Goal: Use online tool/utility: Utilize a website feature to perform a specific function

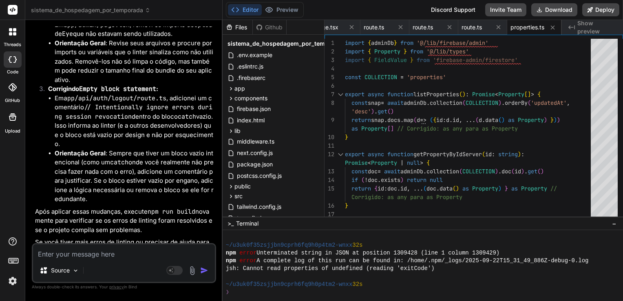
scroll to position [6691, 0]
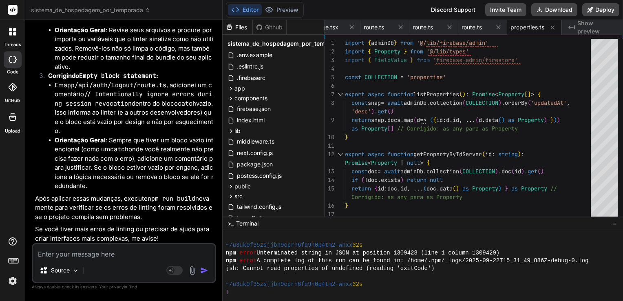
click at [146, 11] on icon at bounding box center [148, 10] width 6 height 6
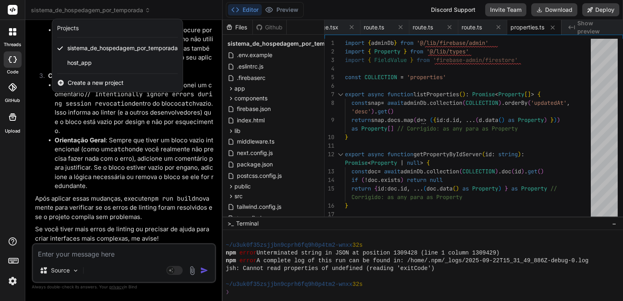
click at [146, 11] on div at bounding box center [311, 150] width 623 height 301
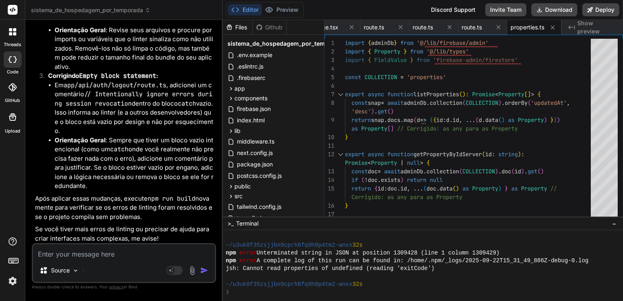
click at [98, 256] on textarea at bounding box center [124, 251] width 182 height 15
click at [146, 9] on icon at bounding box center [148, 10] width 6 height 6
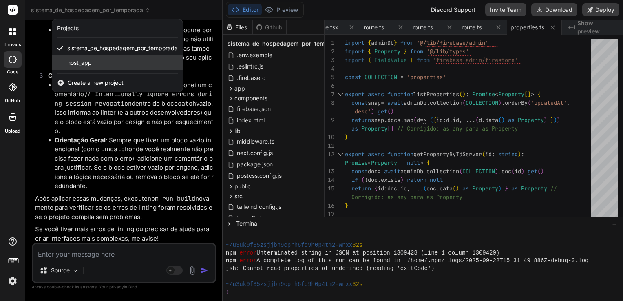
click at [83, 61] on span "host_app" at bounding box center [79, 63] width 24 height 8
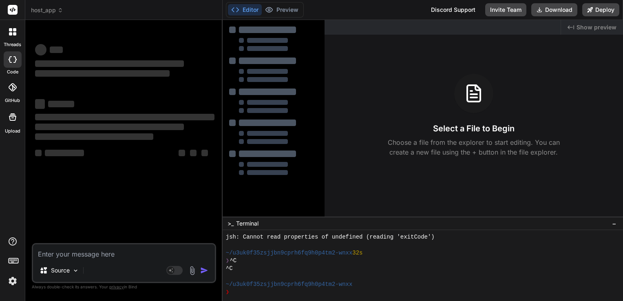
scroll to position [610, 0]
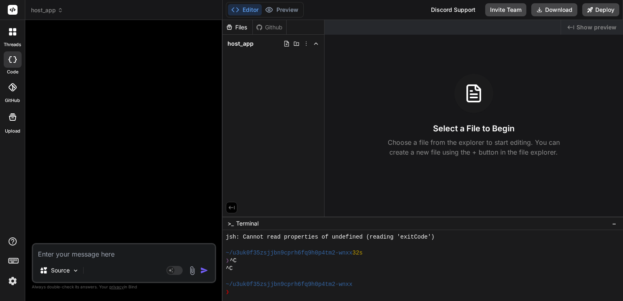
click at [49, 9] on span "host_app" at bounding box center [47, 10] width 32 height 8
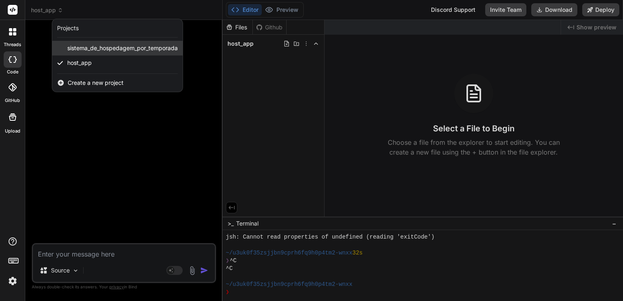
click at [73, 52] on span "sistema_de_hospedagem_por_temporada" at bounding box center [122, 48] width 110 height 8
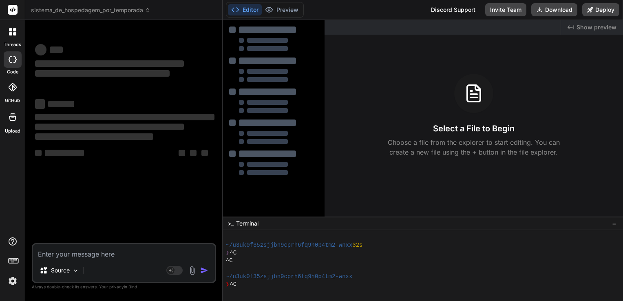
scroll to position [642, 0]
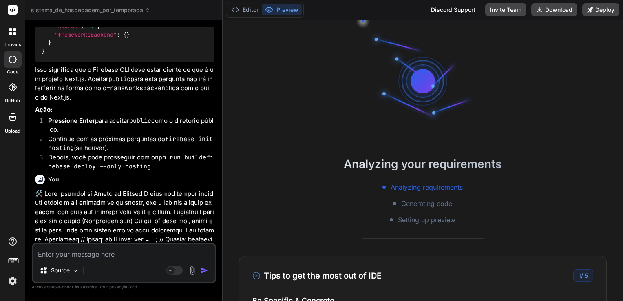
type textarea "x"
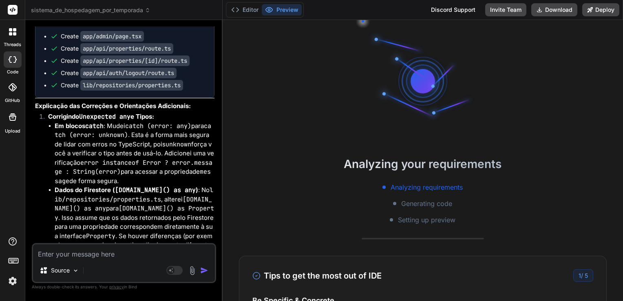
scroll to position [3803, 0]
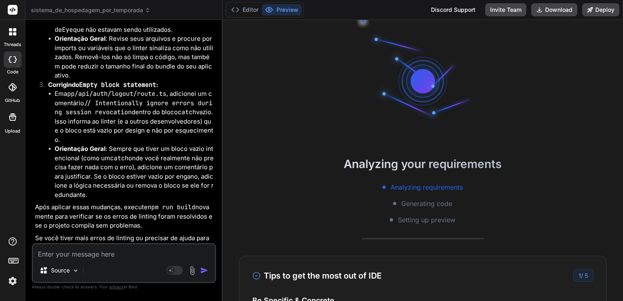
click at [126, 256] on textarea at bounding box center [124, 251] width 182 height 15
type textarea "C"
type textarea "x"
type textarea "Cr"
type textarea "x"
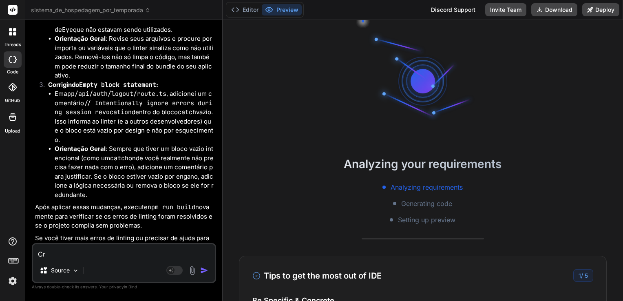
type textarea "Cri"
type textarea "x"
type textarea "Crie"
type textarea "x"
type textarea "Crie"
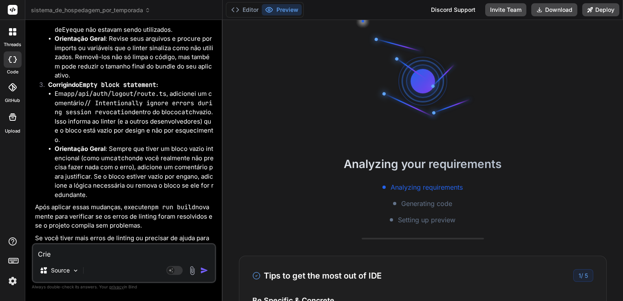
type textarea "x"
type textarea "Crie u"
type textarea "x"
type textarea "Crie um"
type textarea "x"
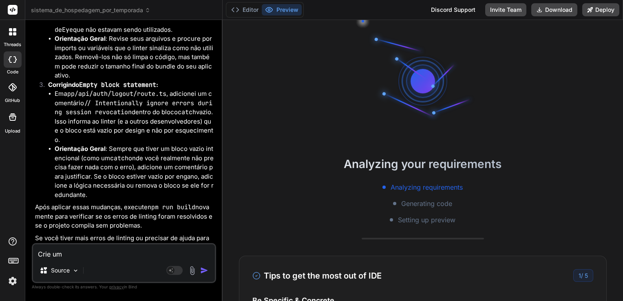
type textarea "Crie um"
type textarea "x"
type textarea "Crie um p"
type textarea "x"
type textarea "Crie um pr"
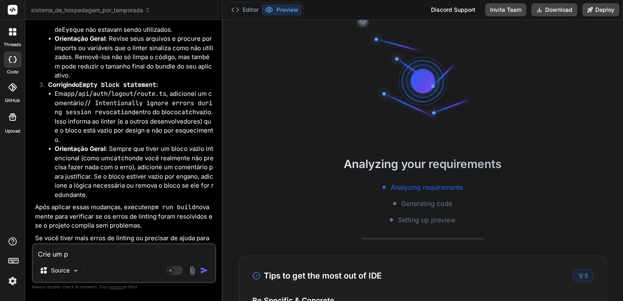
type textarea "x"
type textarea "Crie um pro"
type textarea "x"
type textarea "Crie um prop"
type textarea "x"
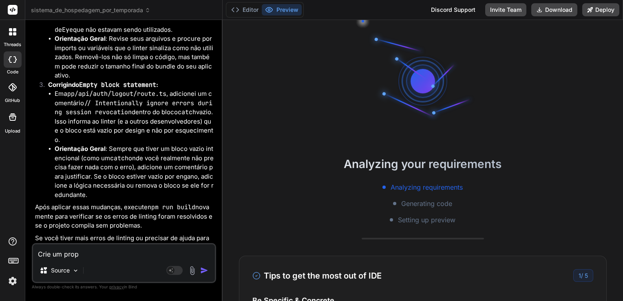
type textarea "Crie um propm"
type textarea "x"
type textarea "Crie um prop"
type textarea "x"
type textarea "Crie um pro"
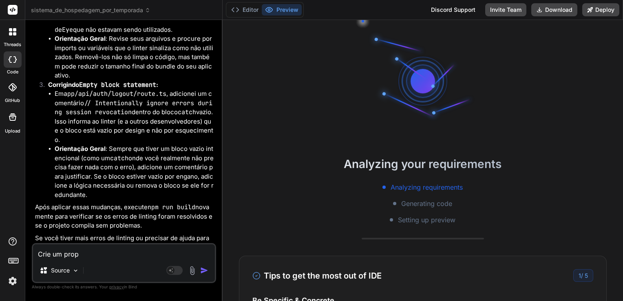
type textarea "x"
type textarea "Crie um pr"
type textarea "x"
type textarea "Crie um"
type textarea "x"
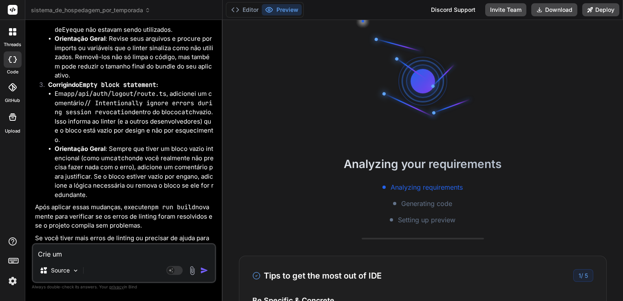
type textarea "Crie um"
type textarea "x"
type textarea "Crie u"
type textarea "x"
type textarea "Crie"
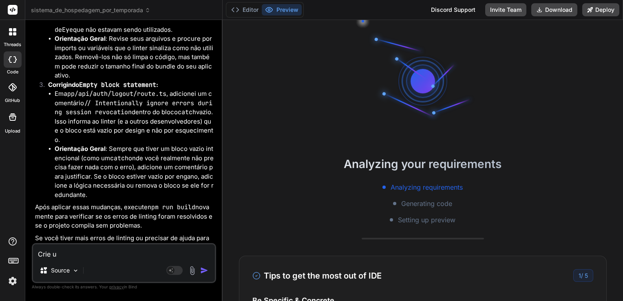
type textarea "x"
type textarea "Crie"
type textarea "x"
type textarea "Cri"
type textarea "x"
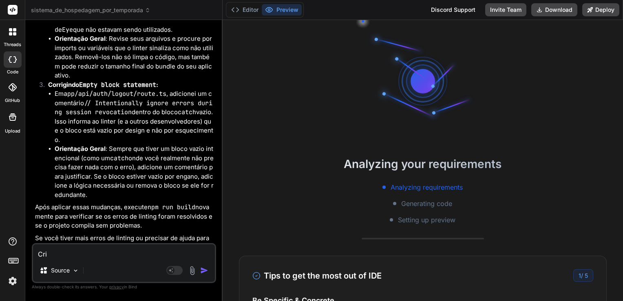
type textarea "Cr"
type textarea "x"
type textarea "C"
type textarea "x"
click at [68, 271] on p "Source" at bounding box center [60, 270] width 19 height 8
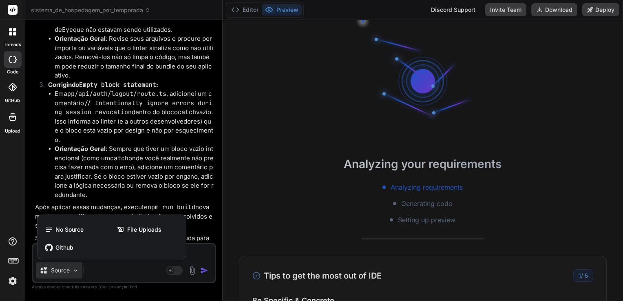
click at [112, 269] on div at bounding box center [311, 150] width 623 height 301
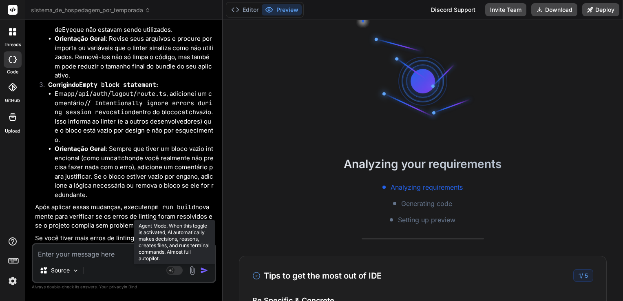
click at [178, 271] on rect at bounding box center [174, 270] width 16 height 9
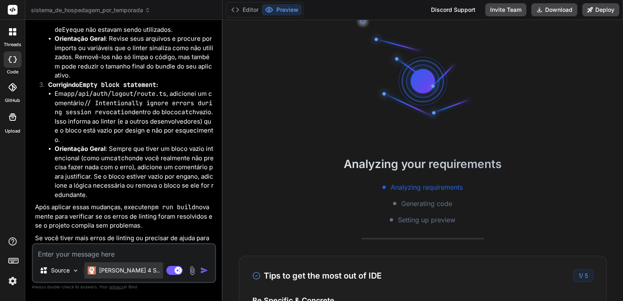
click at [122, 269] on p "Claude 4 S.." at bounding box center [129, 270] width 61 height 8
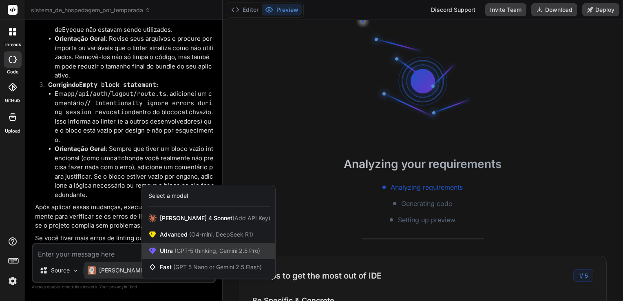
click at [174, 255] on span "Ultra (GPT-5 thinking, Gemini 2.5 Pro)" at bounding box center [210, 251] width 100 height 8
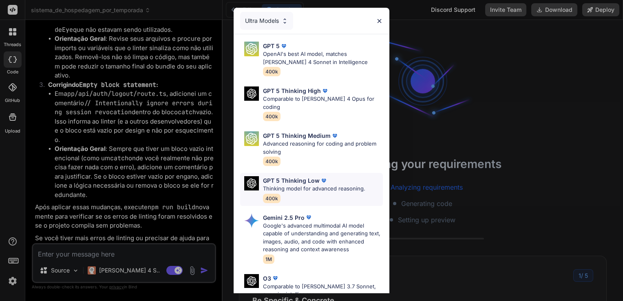
click at [301, 185] on p "Thinking model for advanced reasoning." at bounding box center [314, 189] width 102 height 8
type textarea "x"
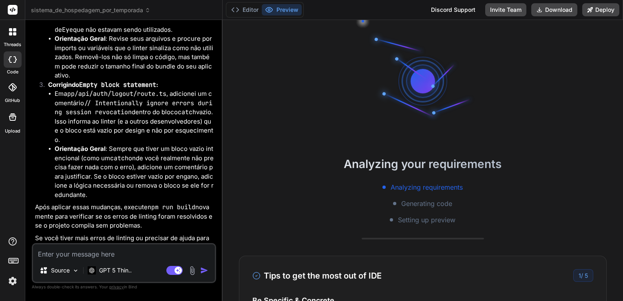
click at [160, 252] on textarea at bounding box center [124, 251] width 182 height 15
type textarea "E"
type textarea "x"
type textarea "Es"
type textarea "x"
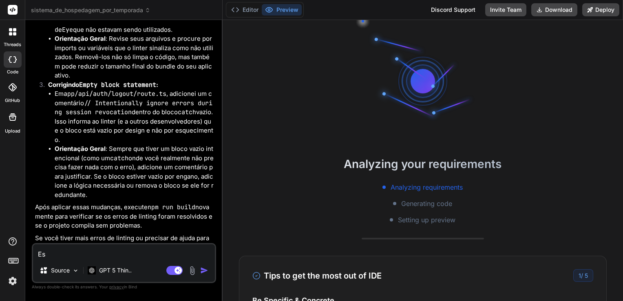
type textarea "Esc"
type textarea "x"
type textarea "Escr"
type textarea "x"
type textarea "Escre"
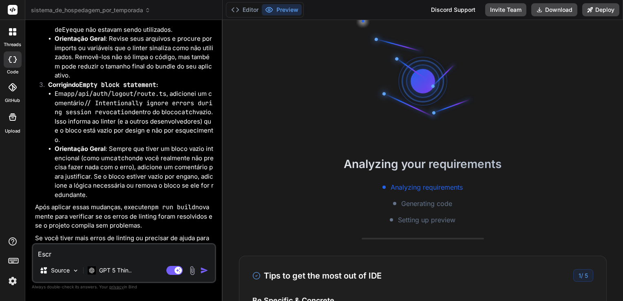
type textarea "x"
type textarea "Escrev"
type textarea "x"
type textarea "Escreva"
type textarea "x"
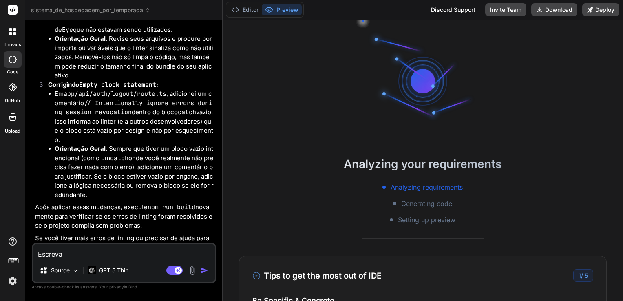
type textarea "Escreva"
type textarea "x"
type textarea "Escreva u"
type textarea "x"
type textarea "Escreva um"
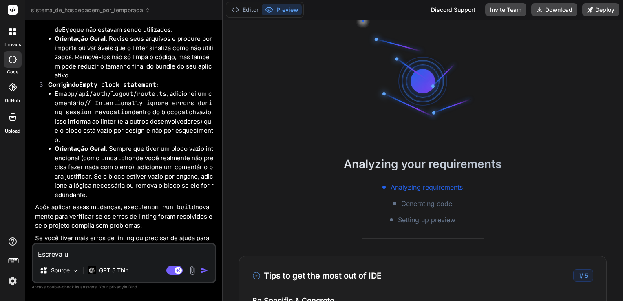
type textarea "x"
type textarea "Escreva um"
type textarea "x"
type textarea "Escreva um p"
type textarea "x"
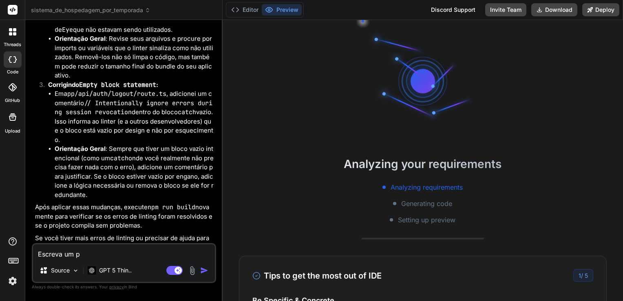
type textarea "Escreva um pr"
type textarea "x"
type textarea "Escreva um pro"
type textarea "x"
type textarea "Escreva um prom"
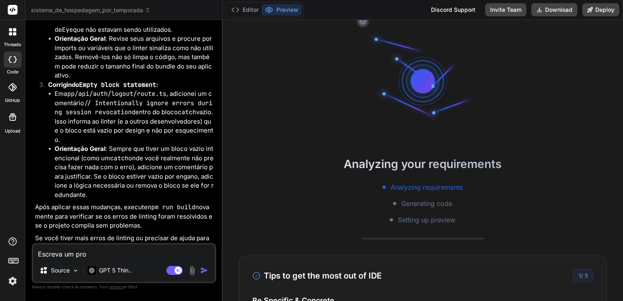
type textarea "x"
type textarea "Escreva um promp"
type textarea "x"
type textarea "Escreva um prompt"
type textarea "x"
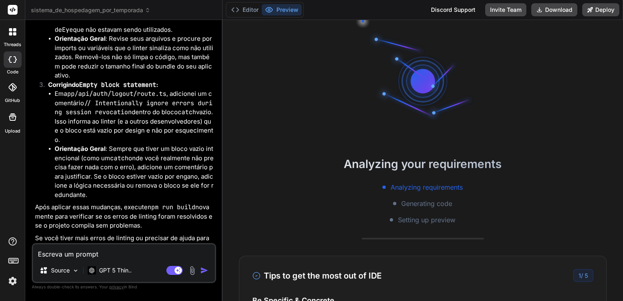
type textarea "Escreva um prompt"
type textarea "x"
type textarea "Escreva um prompt p"
type textarea "x"
type textarea "Escreva um prompt pa"
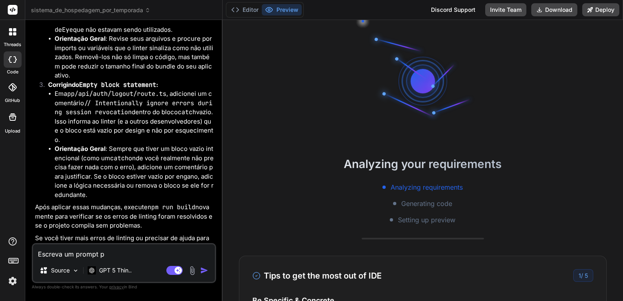
type textarea "x"
type textarea "Escreva um prompt par"
type textarea "x"
type textarea "Escreva um prompt para"
type textarea "x"
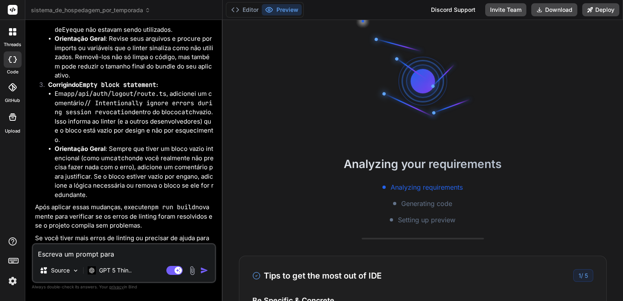
type textarea "Escreva um prompt para"
type textarea "x"
type textarea "Escreva um prompt para r"
type textarea "x"
type textarea "Escreva um prompt para re"
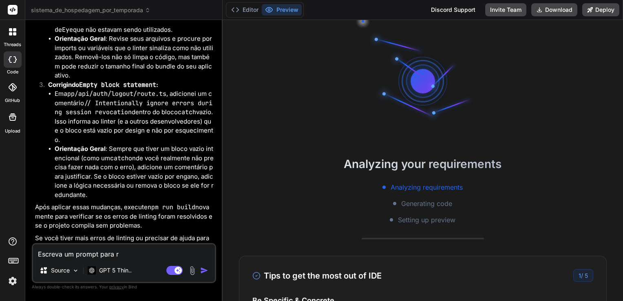
type textarea "x"
type textarea "Escreva um prompt para rec"
type textarea "x"
type textarea "Escreva um prompt para recr"
type textarea "x"
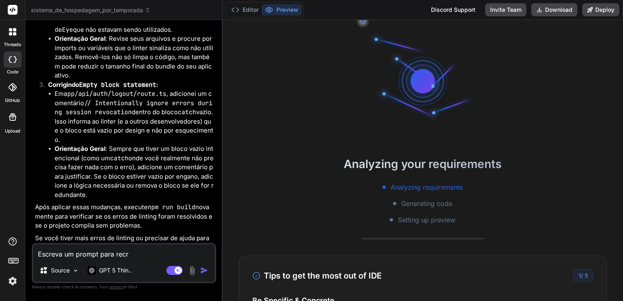
type textarea "Escreva um prompt para recri"
type textarea "x"
type textarea "Escreva um prompt para recria"
type textarea "x"
type textarea "Escreva um prompt para recriar"
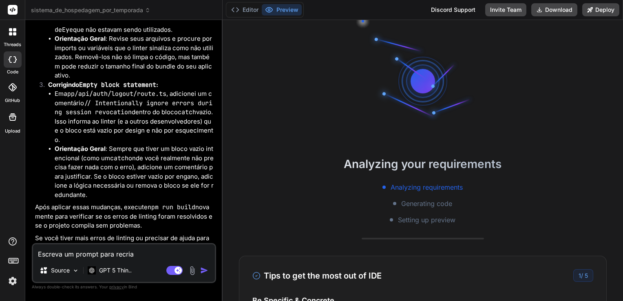
type textarea "x"
type textarea "Escreva um prompt para recriar"
type textarea "x"
type textarea "Escreva um prompt para recriar o"
type textarea "x"
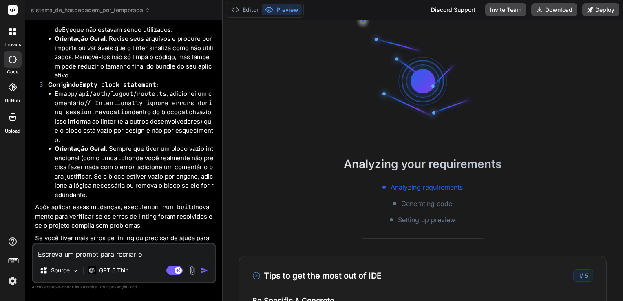
type textarea "Escreva um prompt para recriar o"
type textarea "x"
type textarea "Escreva um prompt para recriar o p"
type textarea "x"
type textarea "Escreva um prompt para recriar o pr"
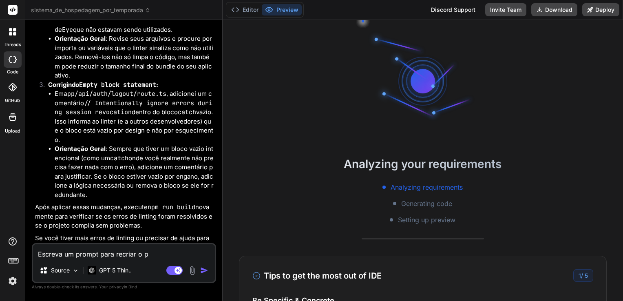
type textarea "x"
type textarea "Escreva um prompt para recriar o pro"
type textarea "x"
type textarea "Escreva um prompt para recriar o proj"
type textarea "x"
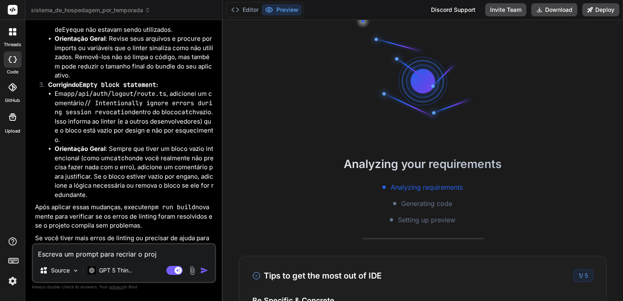
type textarea "Escreva um prompt para recriar o proje"
type textarea "x"
type textarea "Escreva um prompt para recriar o projet"
type textarea "x"
type textarea "Escreva um prompt para recriar o projeto"
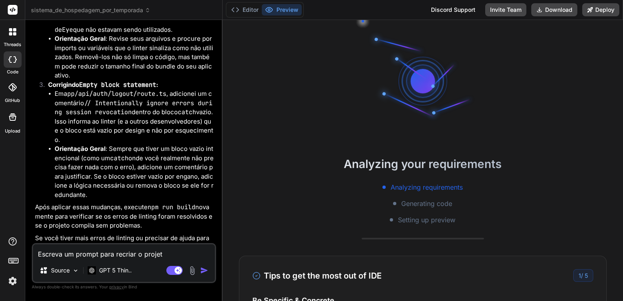
type textarea "x"
type textarea "Escreva um prompt para recriar o projeto"
type textarea "x"
type textarea "Escreva um prompt para recriar o projeto d"
type textarea "x"
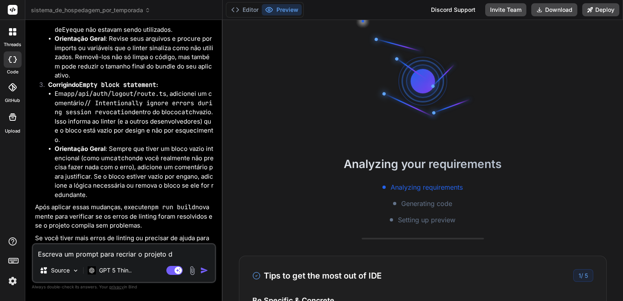
type textarea "Escreva um prompt para recriar o projeto do"
type textarea "x"
type textarea "Escreva um prompt para recriar o projeto do"
type textarea "x"
type textarea "Escreva um prompt para recriar o projeto do z"
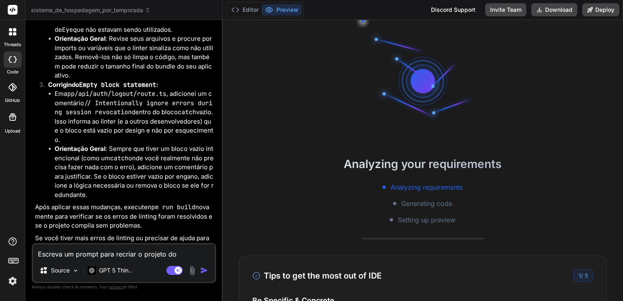
type textarea "x"
type textarea "Escreva um prompt para recriar o projeto do ze"
type textarea "x"
type textarea "Escreva um prompt para recriar o projeto do zer"
type textarea "x"
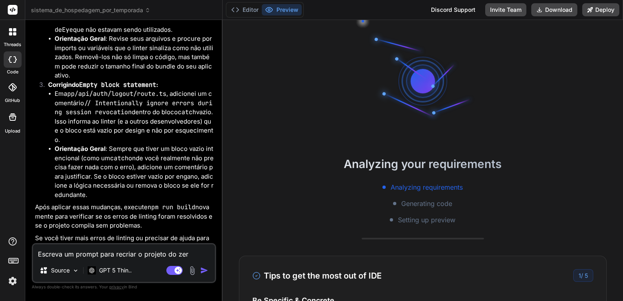
type textarea "Escreva um prompt para recriar o projeto do zero"
type textarea "x"
type textarea "Escreva um prompt para recriar o projeto do zero,"
type textarea "x"
type textarea "Escreva um prompt para recriar o projeto do zero,"
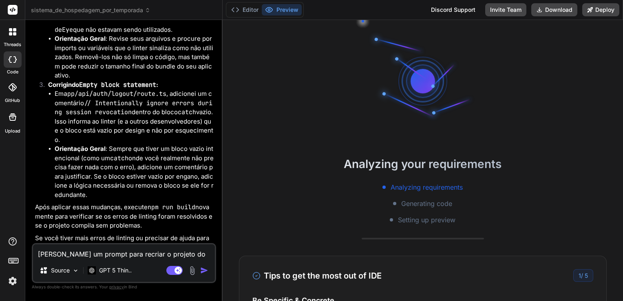
type textarea "x"
type textarea "Escreva um prompt para recriar o projeto do zero, c"
type textarea "x"
type textarea "Escreva um prompt para recriar o projeto do zero, co"
type textarea "x"
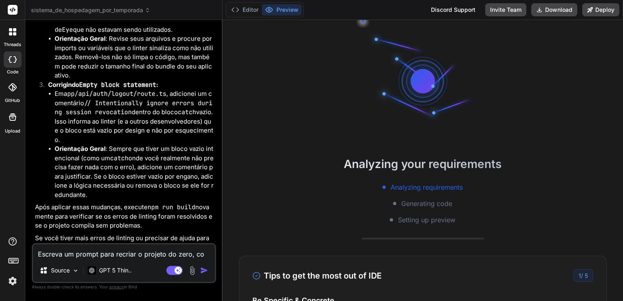
type textarea "Escreva um prompt para recriar o projeto do zero, com"
type textarea "x"
type textarea "Escreva um prompt para recriar o projeto do zero, com"
type textarea "x"
type textarea "Escreva um prompt para recriar o projeto do zero, com t"
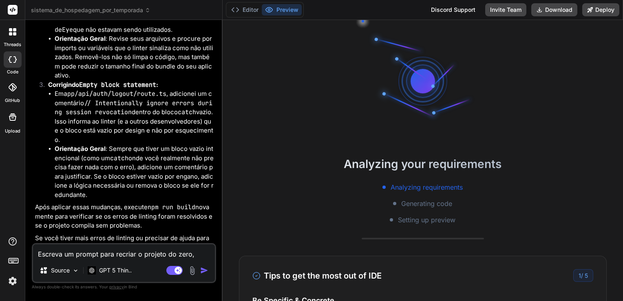
type textarea "x"
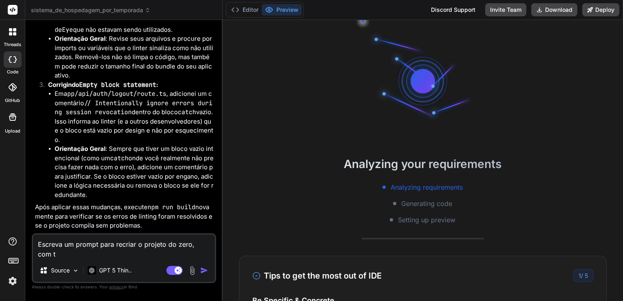
type textarea "Escreva um prompt para recriar o projeto do zero, com to"
type textarea "x"
type textarea "Escreva um prompt para recriar o projeto do zero, com tod"
type textarea "x"
type textarea "Escreva um prompt para recriar o projeto do zero, com toda"
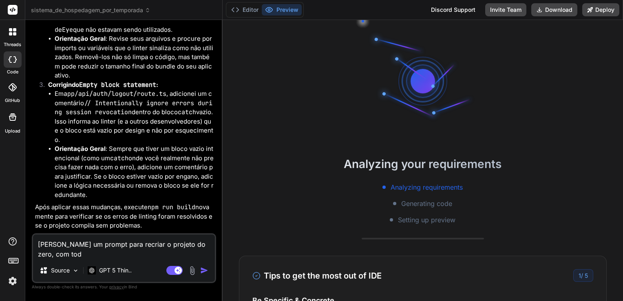
type textarea "x"
type textarea "Escreva um prompt para recriar o projeto do zero, com todas"
type textarea "x"
type textarea "Escreva um prompt para recriar o projeto do zero, com todas"
type textarea "x"
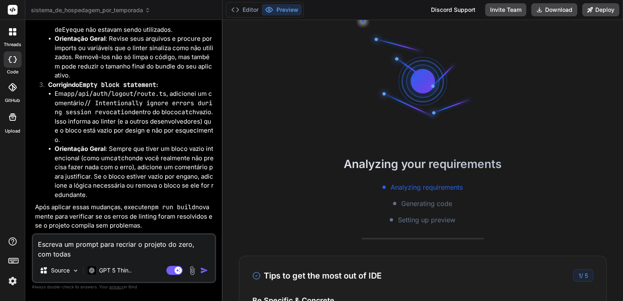
type textarea "Escreva um prompt para recriar o projeto do zero, com todas a"
type textarea "x"
type textarea "Escreva um prompt para recriar o projeto do zero, com todas as"
type textarea "x"
type textarea "Escreva um prompt para recriar o projeto do zero, com todas as"
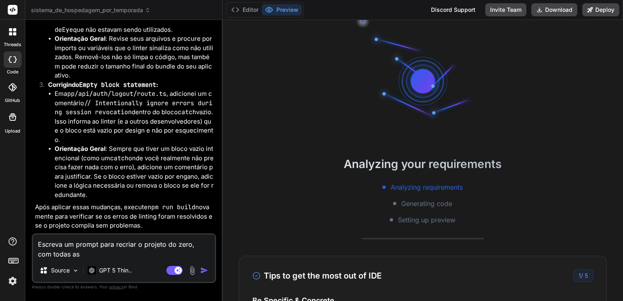
type textarea "x"
type textarea "Escreva um prompt para recriar o projeto do zero, com todas as"
type textarea "x"
type textarea "Escreva um prompt para recriar o projeto do zero, com todas a"
type textarea "x"
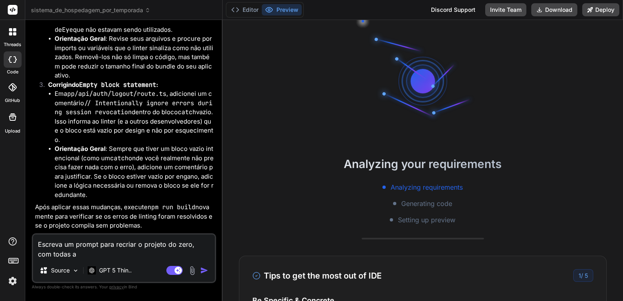
type textarea "Escreva um prompt para recriar o projeto do zero, com todas"
type textarea "x"
type textarea "Escreva um prompt para recriar o projeto do zero, com todas"
type textarea "x"
type textarea "Escreva um prompt para recriar o projeto do zero, com toda"
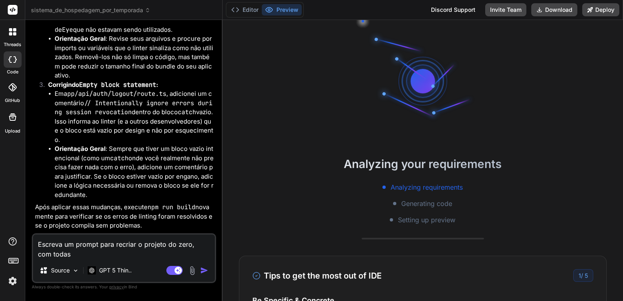
type textarea "x"
type textarea "Escreva um prompt para recriar o projeto do zero, com tod"
type textarea "x"
type textarea "Escreva um prompt para recriar o projeto do zero, com todo"
type textarea "x"
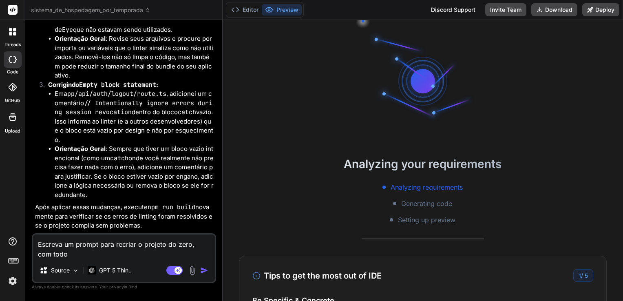
type textarea "Escreva um prompt para recriar o projeto do zero, com todos"
type textarea "x"
type textarea "Escreva um prompt para recriar o projeto do zero, com todos"
type textarea "x"
type textarea "Escreva um prompt para recriar o projeto do zero, com todos o"
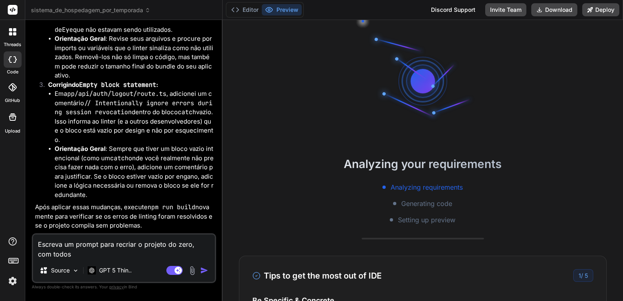
type textarea "x"
type textarea "Escreva um prompt para recriar o projeto do zero, com todos os"
type textarea "x"
type textarea "Escreva um prompt para recriar o projeto do zero, com todos osd"
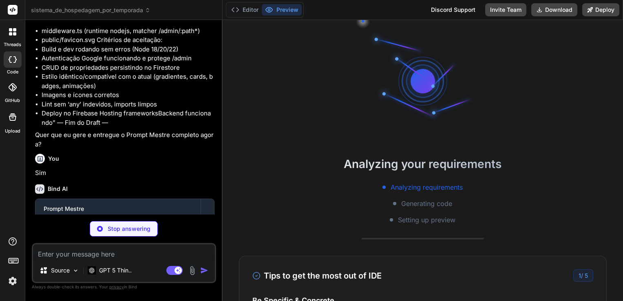
scroll to position [5359, 0]
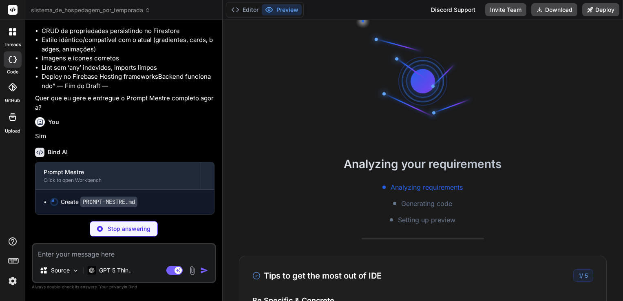
click at [13, 278] on img at bounding box center [13, 281] width 14 height 14
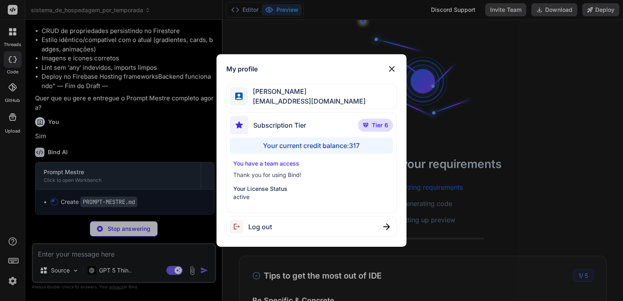
click at [168, 133] on div "My profile Angelo Chen aealoterias@gmail.com Subscription Tier Tier 6 Your curr…" at bounding box center [311, 150] width 623 height 301
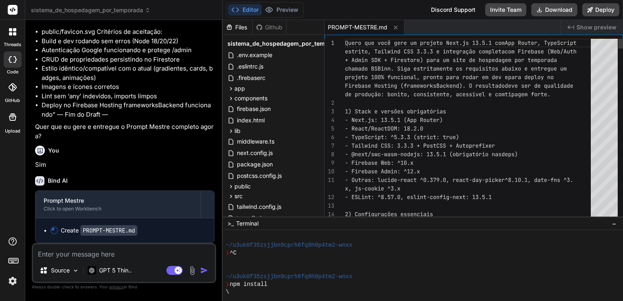
scroll to position [5331, 0]
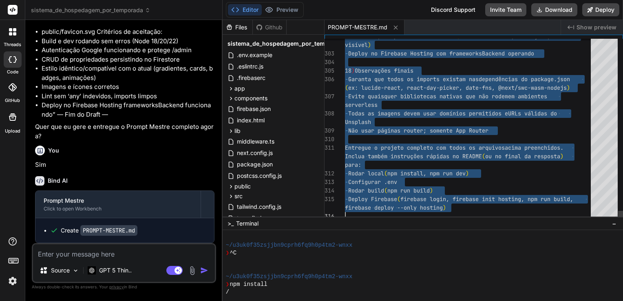
drag, startPoint x: 370, startPoint y: 29, endPoint x: 366, endPoint y: 77, distance: 49.1
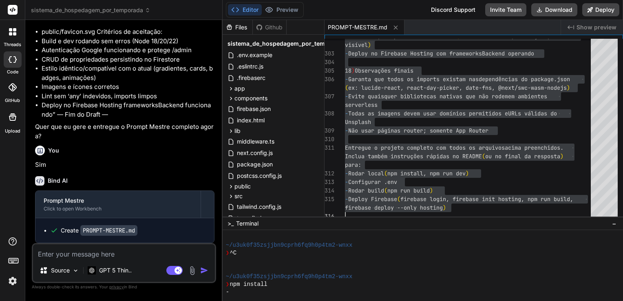
scroll to position [837, 0]
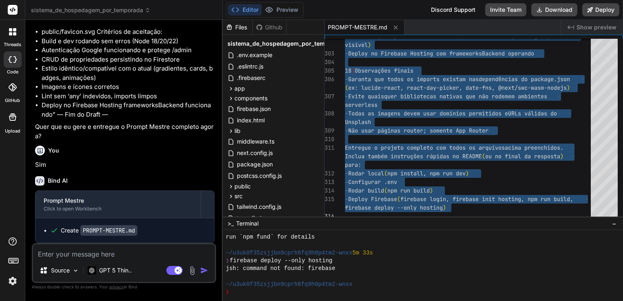
click at [48, 8] on span "sistema_de_hospedagem_por_temporada" at bounding box center [90, 10] width 119 height 8
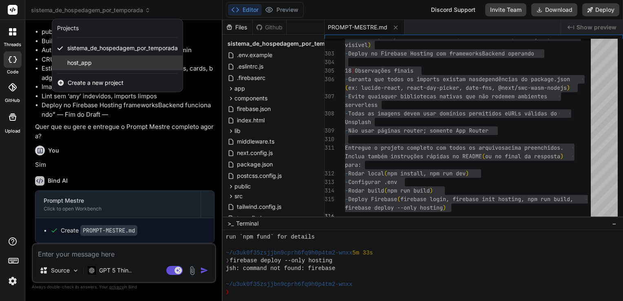
click at [88, 64] on span "host_app" at bounding box center [79, 63] width 24 height 8
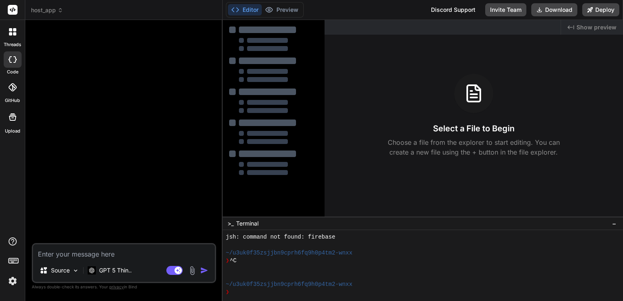
click at [116, 256] on textarea at bounding box center [124, 251] width 182 height 15
paste textarea "Quero que você gere um projeto Next.js 13.5.1 com App Router, TypeScript estrit…"
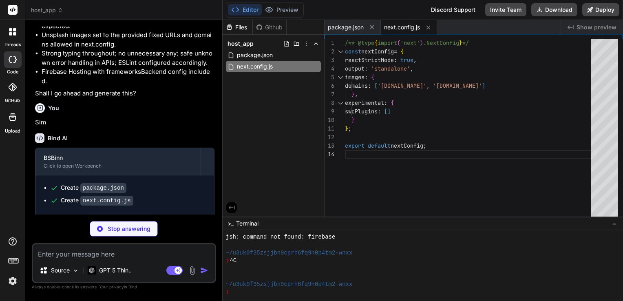
scroll to position [2689, 0]
click at [11, 279] on img at bounding box center [13, 281] width 14 height 14
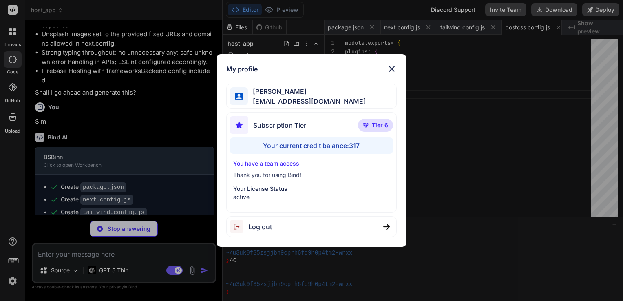
scroll to position [0, 8]
click at [166, 109] on div "My profile Angelo Chen aealoterias@gmail.com Subscription Tier Tier 6 Your curr…" at bounding box center [311, 150] width 623 height 301
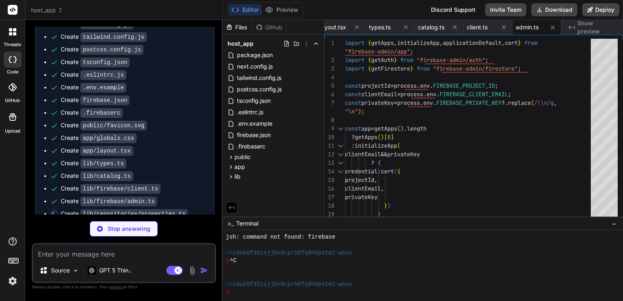
scroll to position [2865, 0]
click at [12, 280] on img at bounding box center [13, 281] width 14 height 14
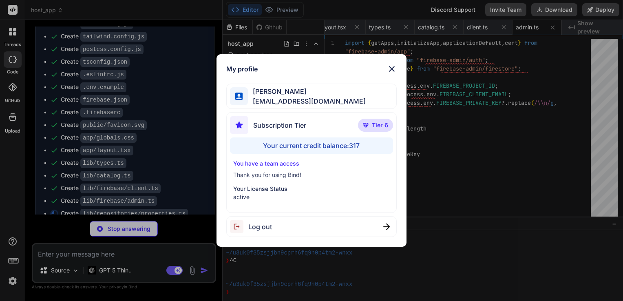
scroll to position [0, 673]
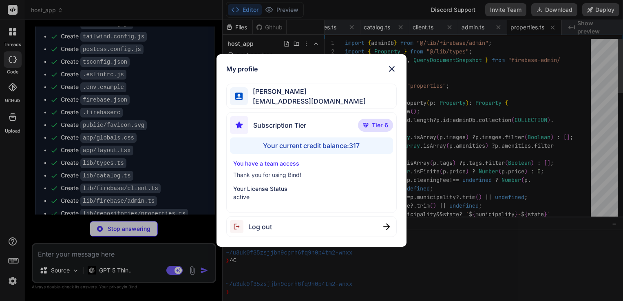
click at [16, 170] on div "My profile Angelo Chen aealoterias@gmail.com Subscription Tier Tier 6 Your curr…" at bounding box center [311, 150] width 623 height 301
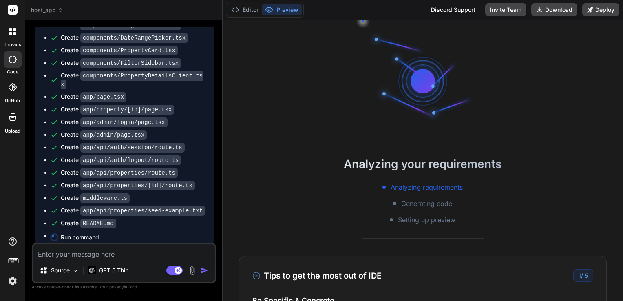
scroll to position [3135, 0]
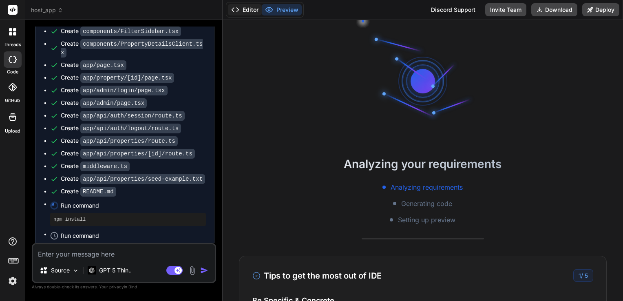
click at [250, 8] on button "Editor" at bounding box center [245, 9] width 34 height 11
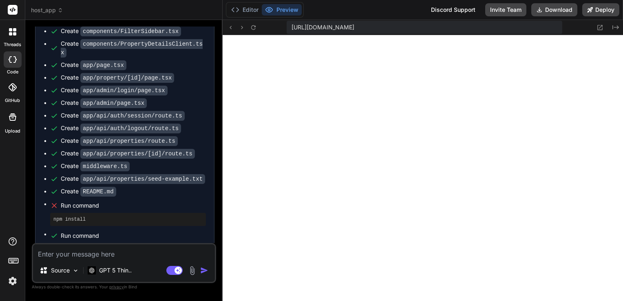
scroll to position [1527, 0]
click at [249, 11] on button "Editor" at bounding box center [245, 9] width 34 height 11
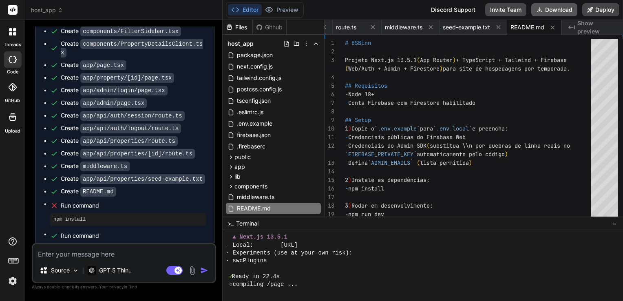
click at [549, 10] on button "Download" at bounding box center [554, 9] width 46 height 13
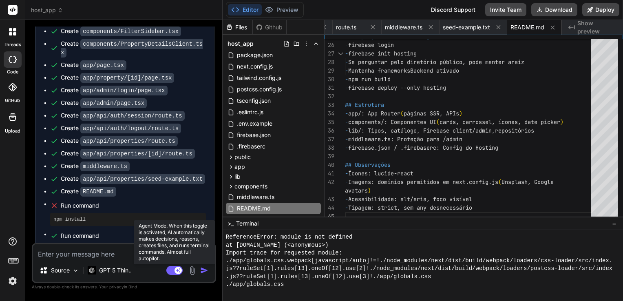
click at [168, 270] on rect at bounding box center [174, 270] width 16 height 9
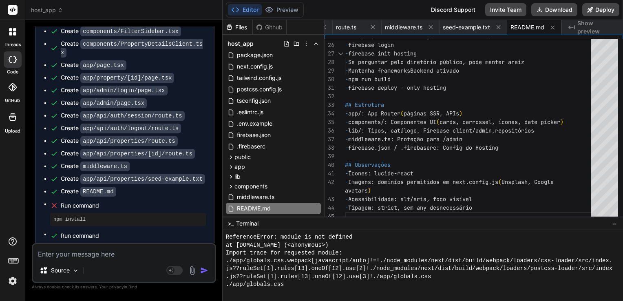
click at [117, 253] on textarea at bounding box center [124, 251] width 182 height 15
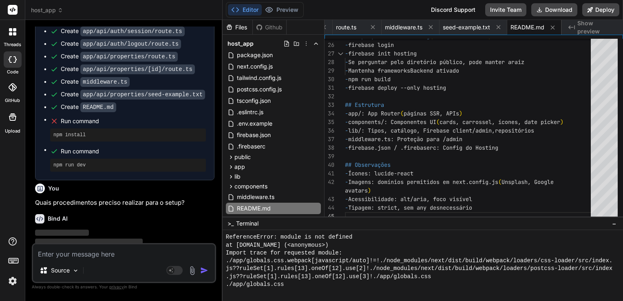
click at [11, 280] on img at bounding box center [13, 281] width 14 height 14
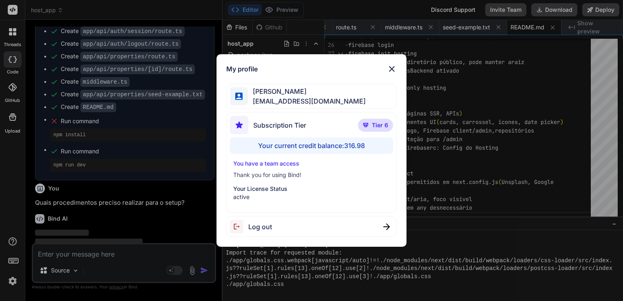
click at [157, 151] on div "My profile Angelo Chen aealoterias@gmail.com Subscription Tier Tier 6 Your curr…" at bounding box center [311, 150] width 623 height 301
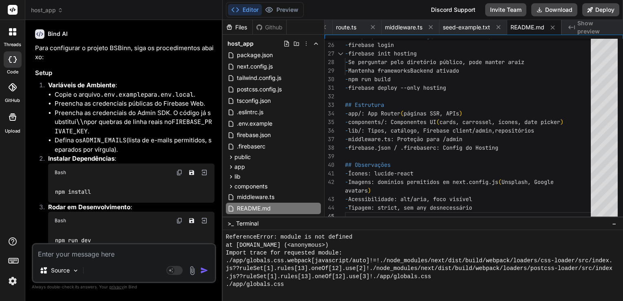
scroll to position [1792, 0]
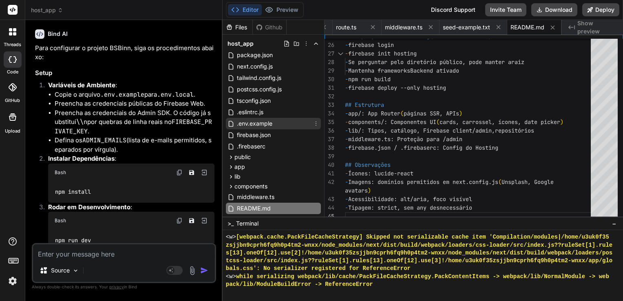
click at [258, 122] on span ".env.example" at bounding box center [254, 124] width 37 height 10
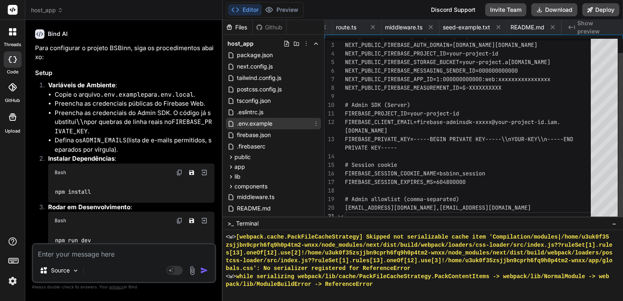
scroll to position [0, 349]
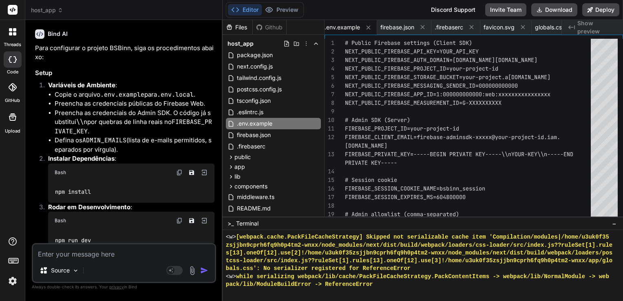
click at [83, 254] on textarea at bounding box center [124, 251] width 182 height 15
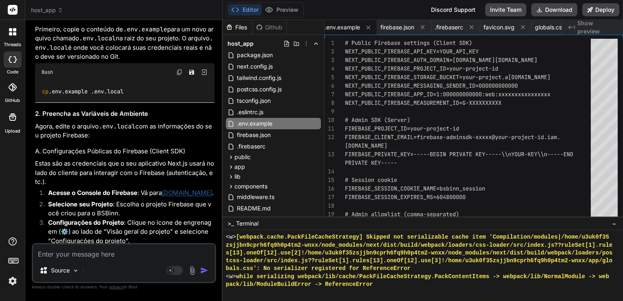
scroll to position [4027, 0]
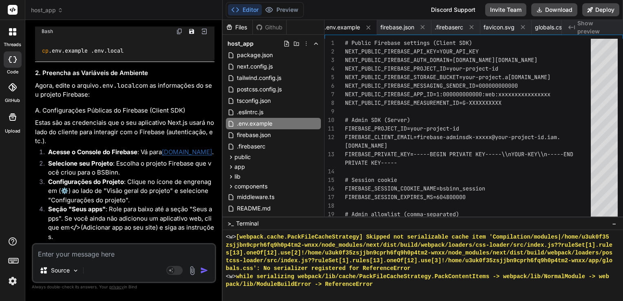
click at [179, 149] on link "[DOMAIN_NAME]" at bounding box center [187, 152] width 50 height 8
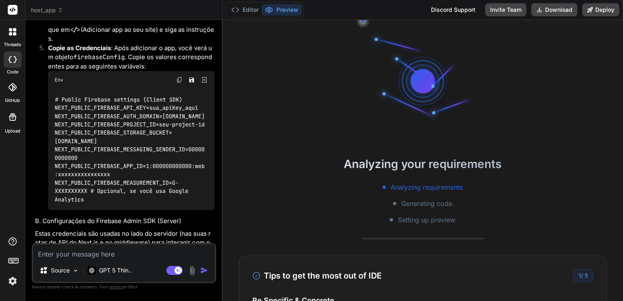
scroll to position [4134, 0]
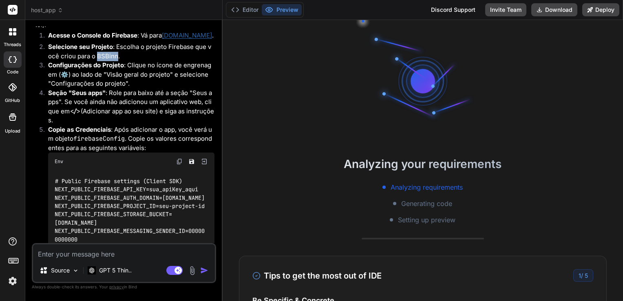
drag, startPoint x: 94, startPoint y: 69, endPoint x: 112, endPoint y: 69, distance: 18.4
click at [112, 61] on p "Selecione seu Projeto : Escolha o projeto Firebase que você criou para o BSBinn." at bounding box center [131, 51] width 166 height 18
copy p "BSBinn"
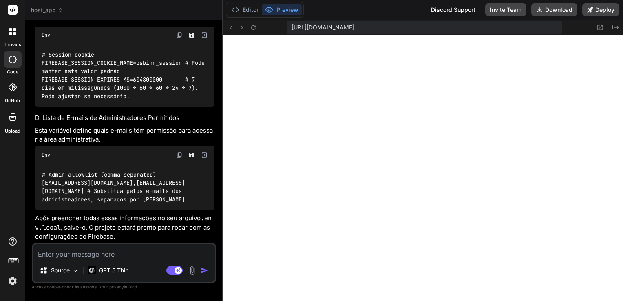
scroll to position [4868, 0]
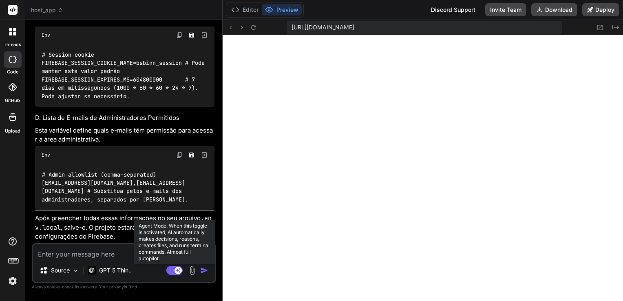
click at [174, 271] on rect at bounding box center [174, 270] width 16 height 9
type textarea "x"
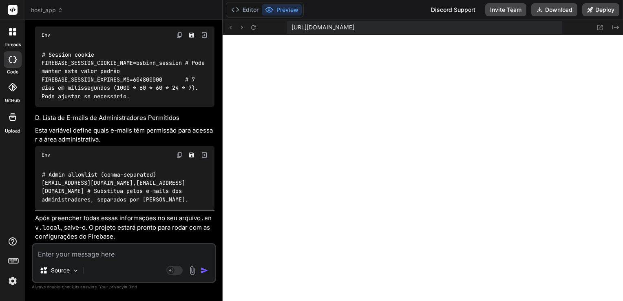
click at [13, 280] on img at bounding box center [13, 281] width 14 height 14
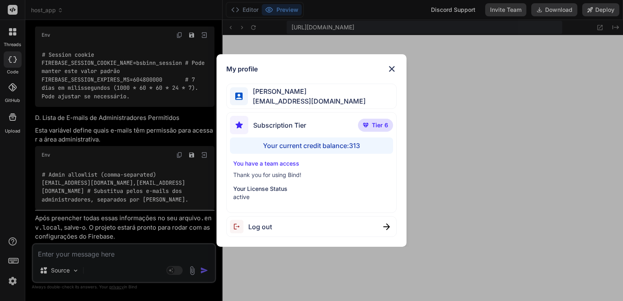
click at [113, 247] on div "My profile [PERSON_NAME] [EMAIL_ADDRESS][DOMAIN_NAME] Subscription Tier Tier 6 …" at bounding box center [311, 150] width 623 height 301
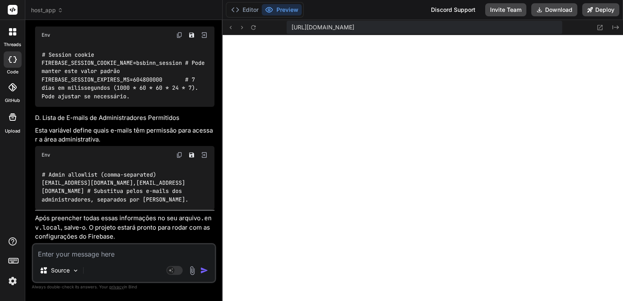
click at [111, 252] on textarea at bounding box center [124, 251] width 182 height 15
type textarea "p"
type textarea "x"
type textarea "pr"
type textarea "x"
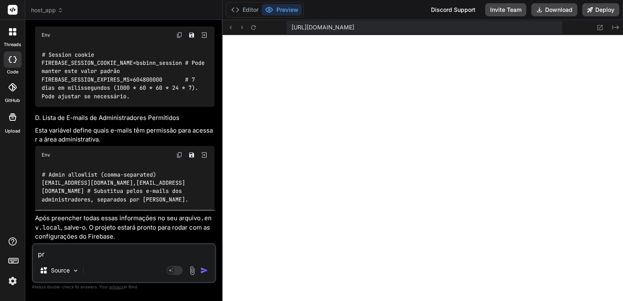
type textarea "pro"
type textarea "x"
type textarea "pron"
type textarea "x"
type textarea "pront"
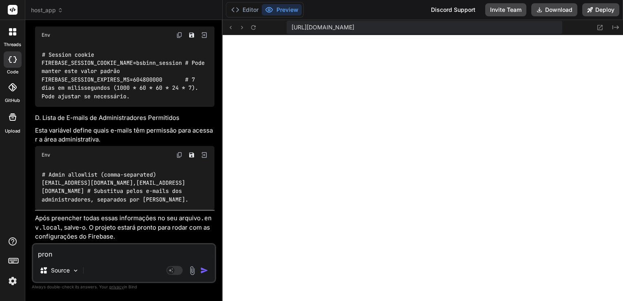
type textarea "x"
type textarea "pronto"
type textarea "x"
type textarea "pronto."
type textarea "x"
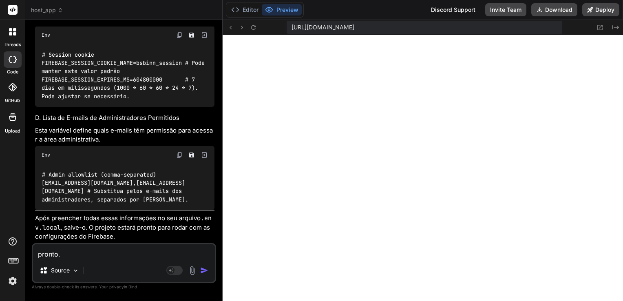
type textarea "pronto."
type textarea "x"
type textarea "pronto. e"
type textarea "x"
type textarea "pronto. e"
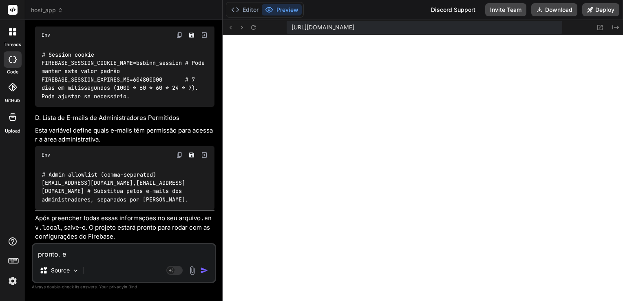
type textarea "x"
type textarea "pronto. e a"
type textarea "x"
type textarea "pronto. e ag"
type textarea "x"
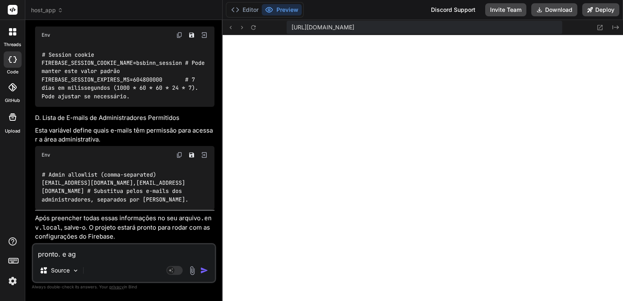
type textarea "pronto. e ago"
type textarea "x"
type textarea "pronto. e agor"
type textarea "x"
type textarea "pronto. e agora"
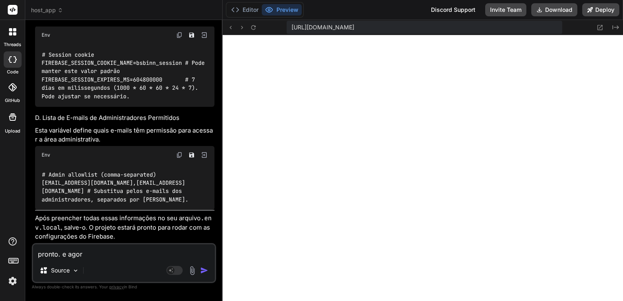
type textarea "x"
type textarea "pronto. e agora?"
type textarea "x"
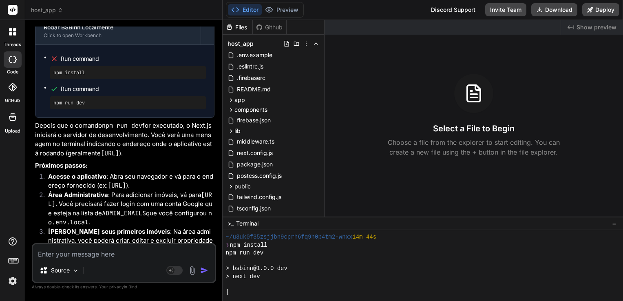
scroll to position [5156, 0]
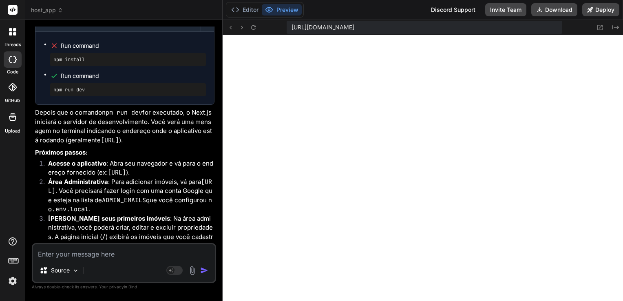
type textarea "x"
copy pre "npm install"
drag, startPoint x: 53, startPoint y: 99, endPoint x: 97, endPoint y: 99, distance: 43.2
click at [97, 63] on pre "npm install" at bounding box center [127, 59] width 149 height 7
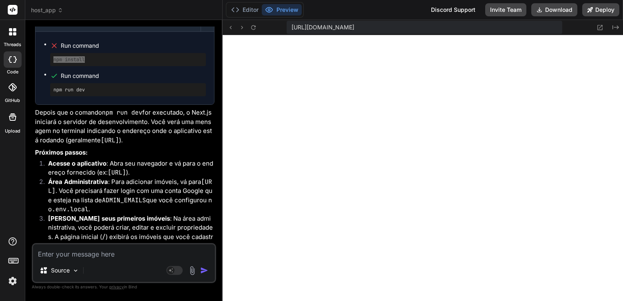
scroll to position [2027, 0]
drag, startPoint x: 90, startPoint y: 131, endPoint x: 45, endPoint y: 131, distance: 44.9
click at [45, 96] on ul "Run command npm install Run command npm run dev" at bounding box center [125, 68] width 162 height 56
copy pre "npm run dev"
